Goal: Book appointment/travel/reservation

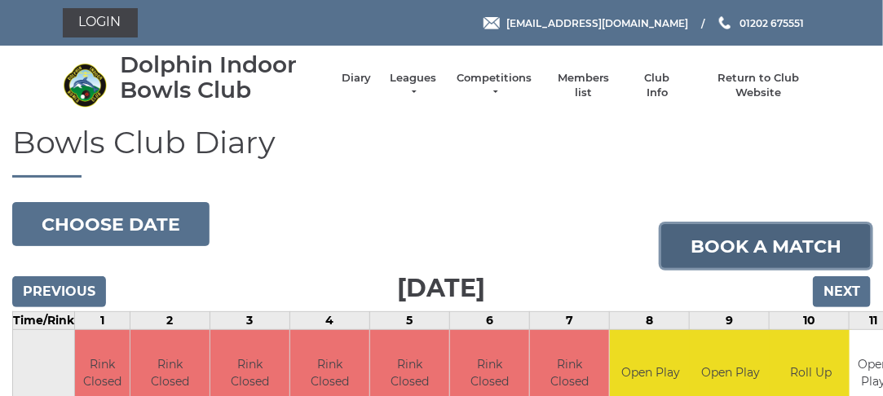
click at [777, 249] on link "Book a match" at bounding box center [765, 246] width 209 height 44
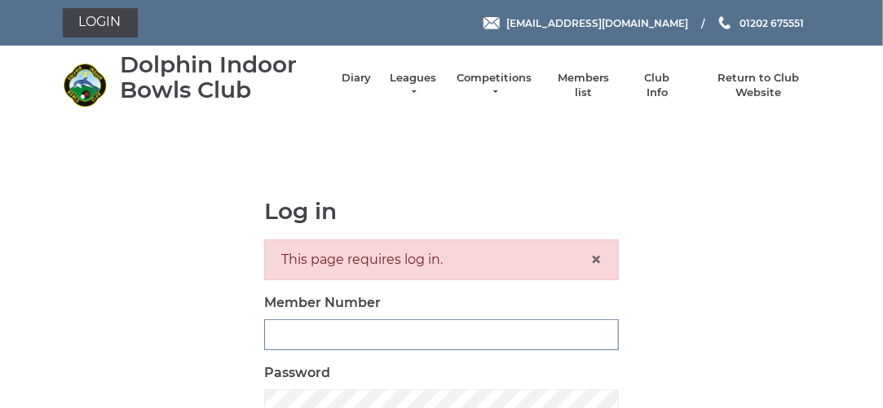
type input "3280"
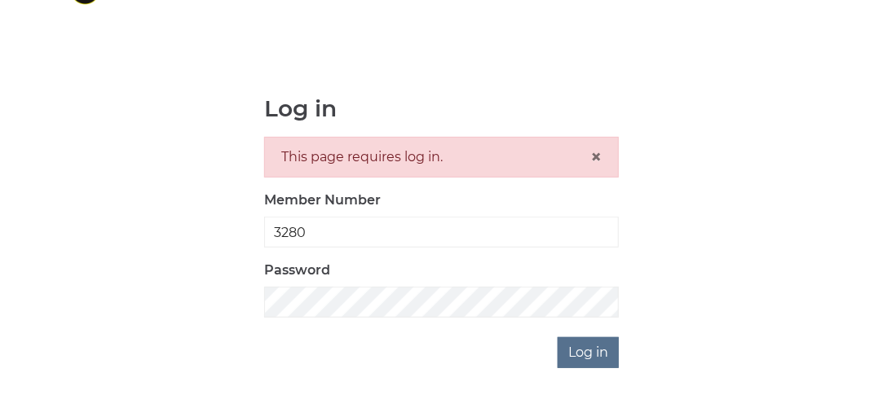
scroll to position [106, 0]
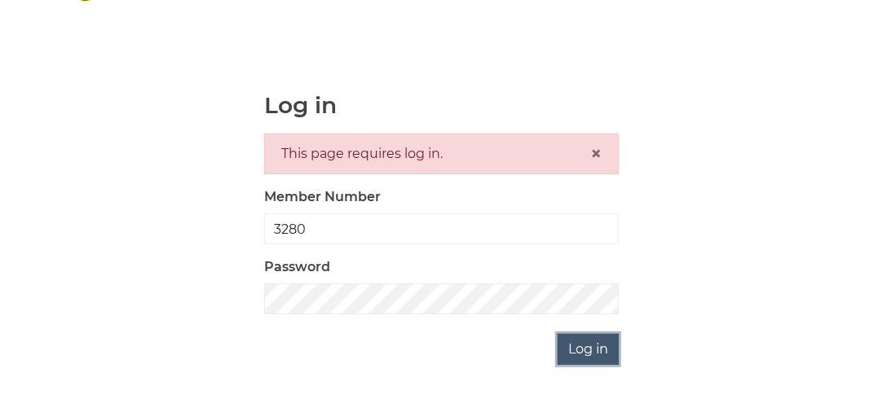
click at [606, 346] on input "Log in" at bounding box center [588, 349] width 61 height 31
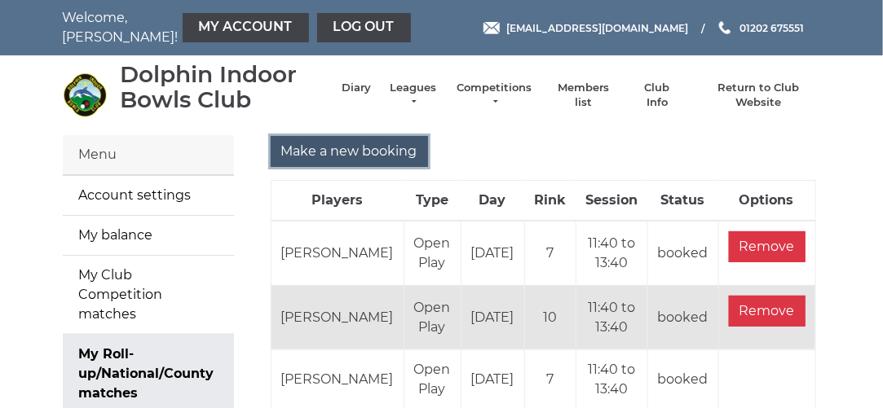
click at [324, 152] on input "Make a new booking" at bounding box center [349, 151] width 157 height 31
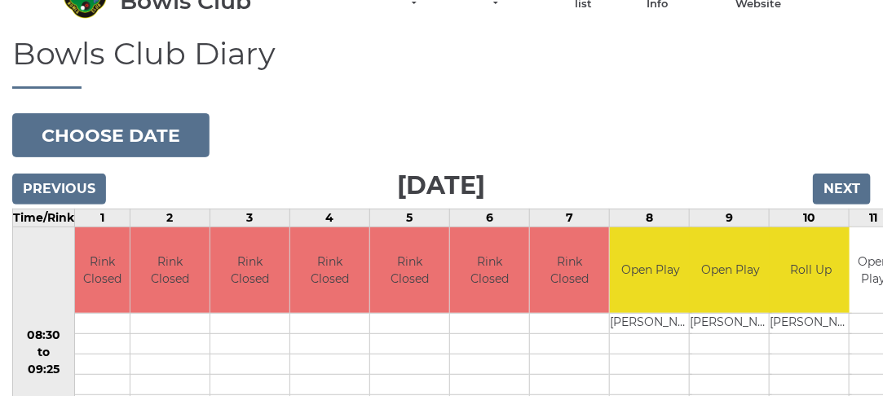
scroll to position [115, 0]
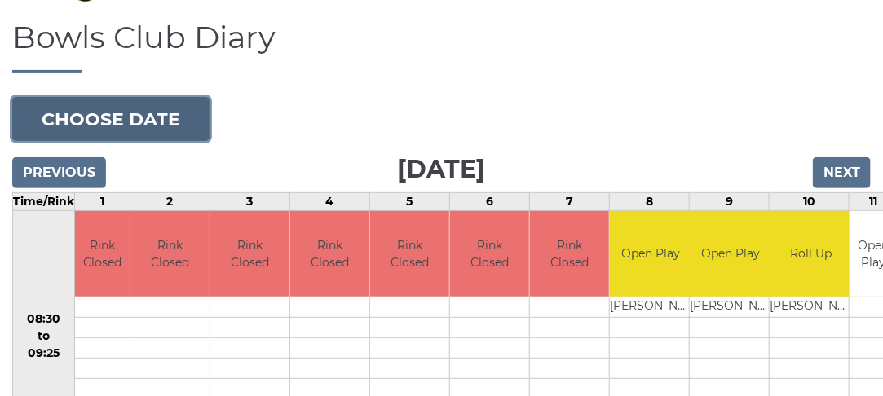
click at [164, 120] on button "Choose date" at bounding box center [110, 119] width 197 height 44
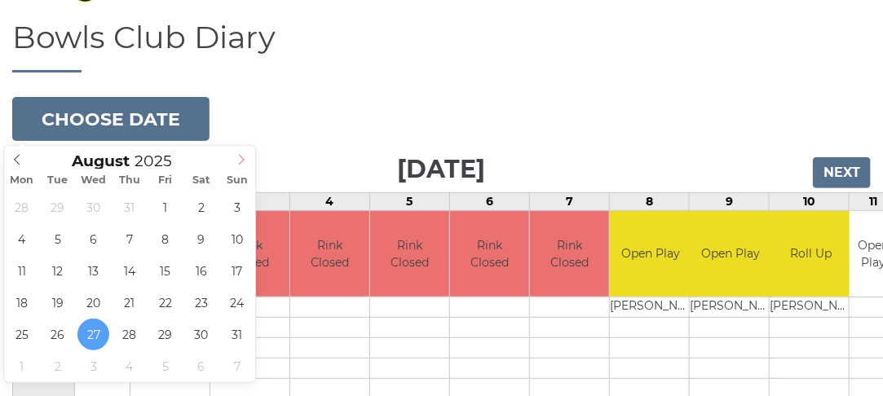
click at [241, 157] on icon at bounding box center [242, 160] width 6 height 11
type input "[DATE]"
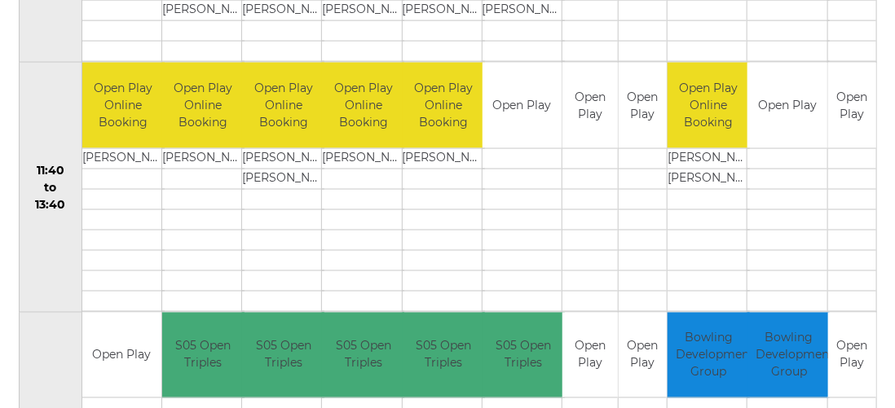
scroll to position [760, 0]
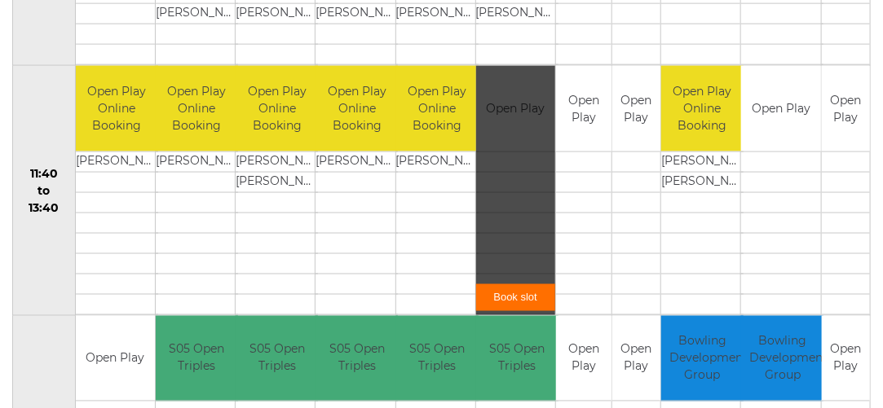
click at [507, 296] on link "Book slot" at bounding box center [515, 297] width 79 height 27
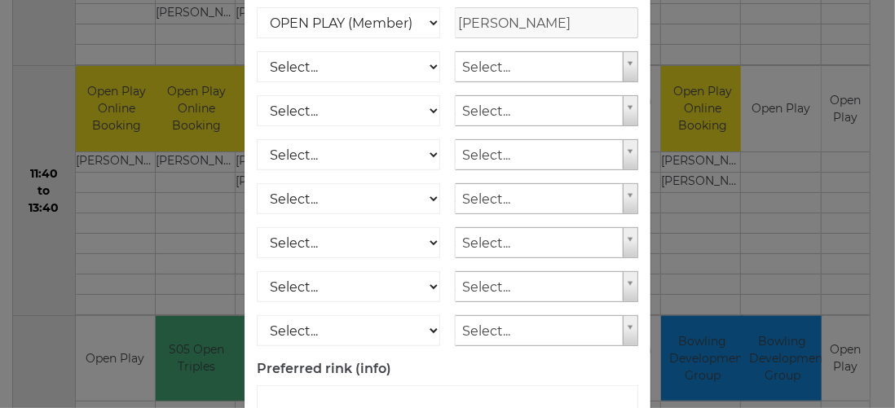
scroll to position [346, 0]
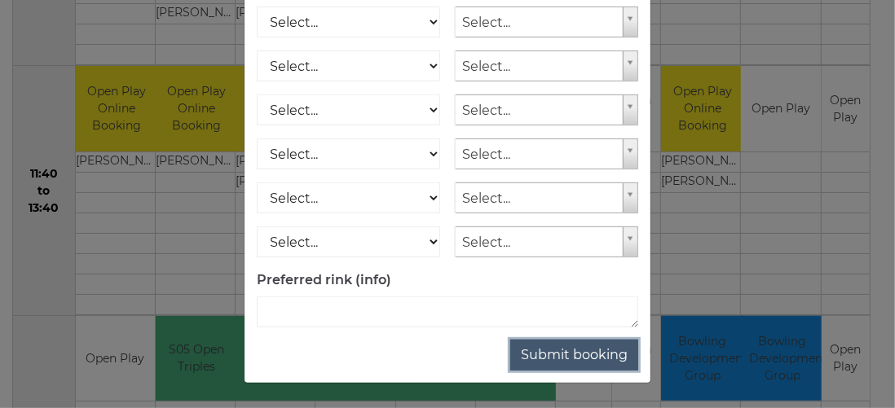
click at [584, 359] on button "Submit booking" at bounding box center [574, 355] width 128 height 31
